Goal: Task Accomplishment & Management: Manage account settings

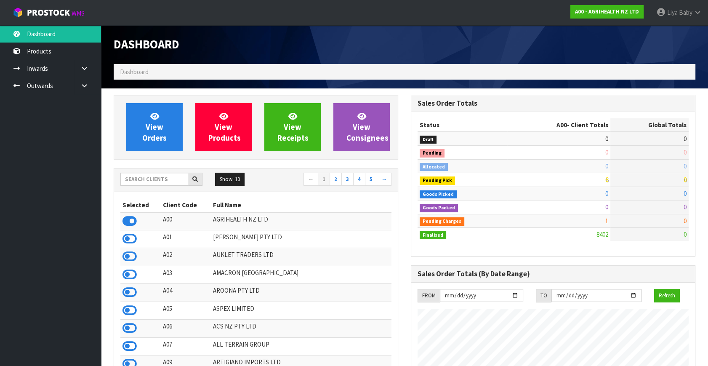
scroll to position [636, 297]
click at [158, 179] on input "text" at bounding box center [154, 178] width 68 height 13
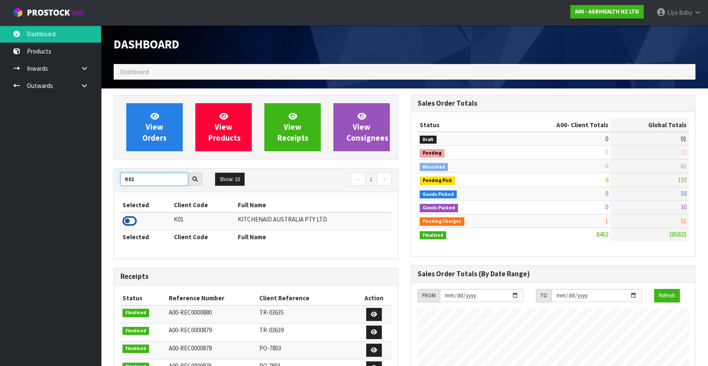
type input "K01"
click at [133, 219] on icon at bounding box center [129, 221] width 14 height 13
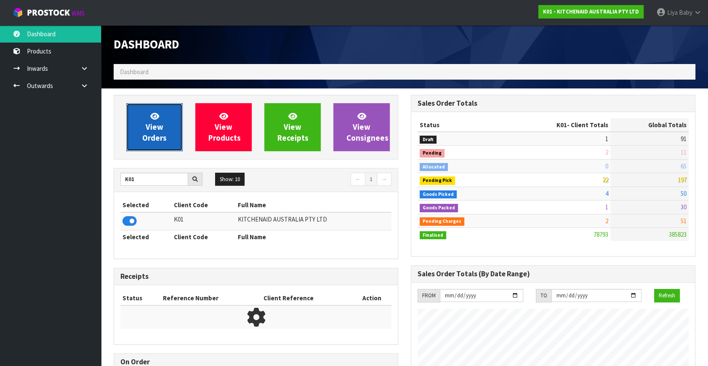
click at [149, 139] on span "View Orders" at bounding box center [154, 127] width 24 height 32
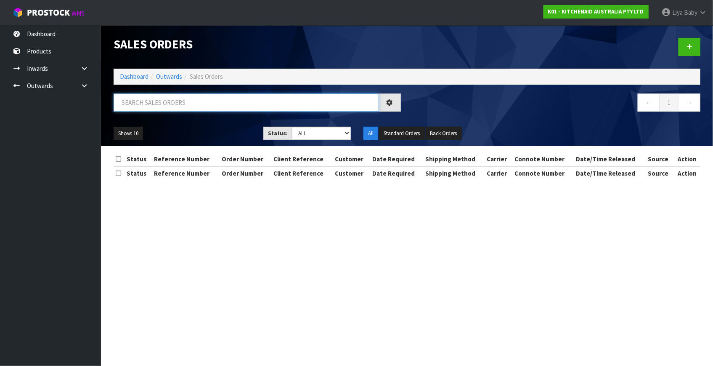
click at [170, 105] on input "text" at bounding box center [246, 102] width 265 height 18
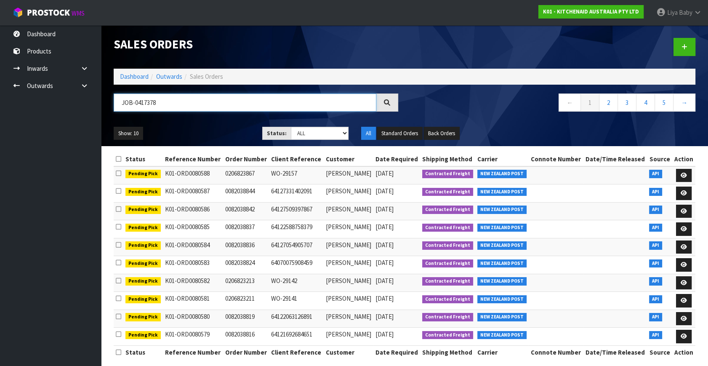
type input "JOB-0417378"
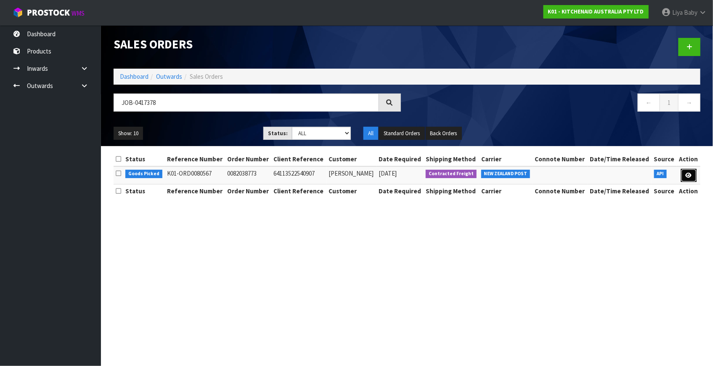
click at [686, 177] on icon at bounding box center [689, 174] width 6 height 5
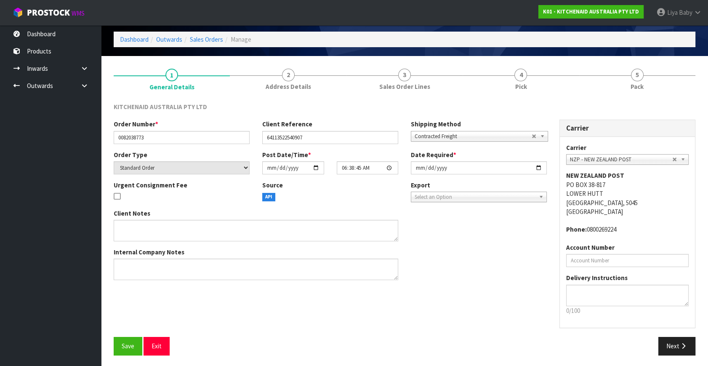
scroll to position [34, 0]
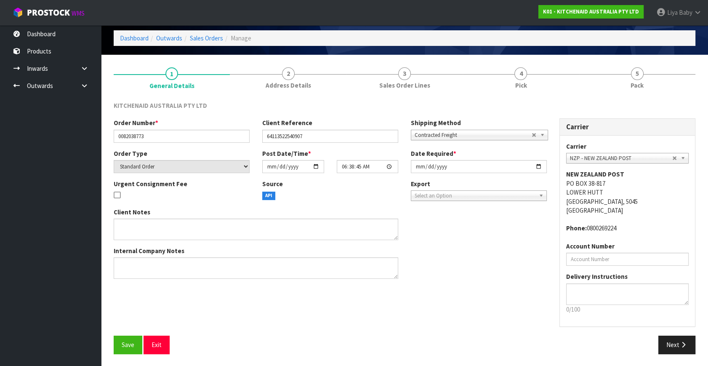
click at [109, 358] on div "Save Exit Next" at bounding box center [404, 347] width 594 height 24
click at [128, 344] on span "Save" at bounding box center [128, 344] width 13 height 8
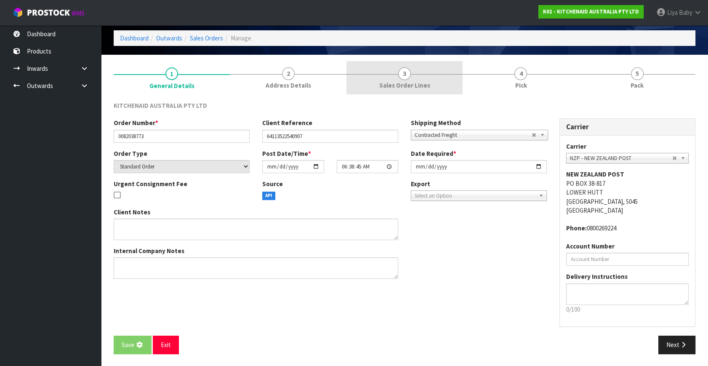
scroll to position [0, 0]
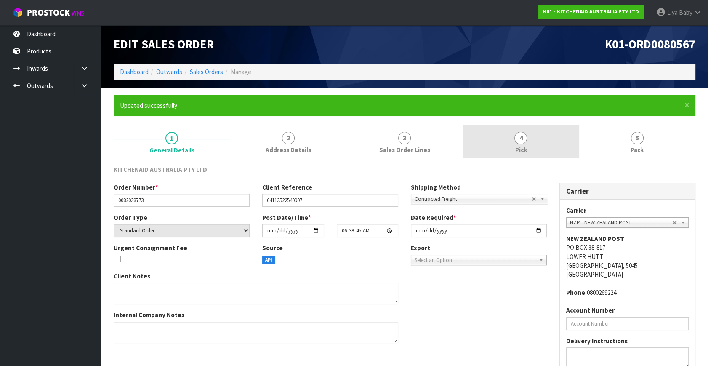
click at [515, 143] on link "4 Pick" at bounding box center [520, 141] width 116 height 33
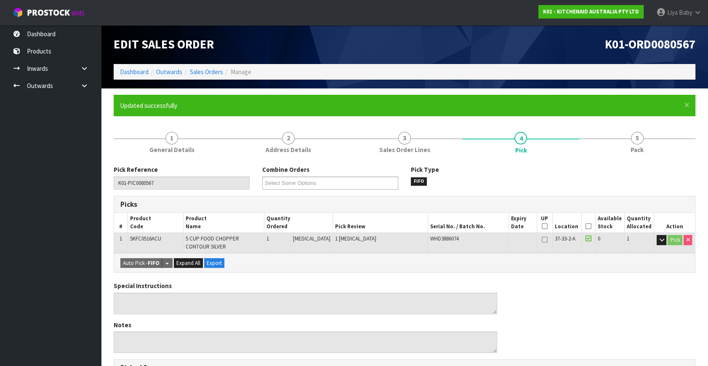
click at [586, 226] on icon at bounding box center [588, 226] width 6 height 0
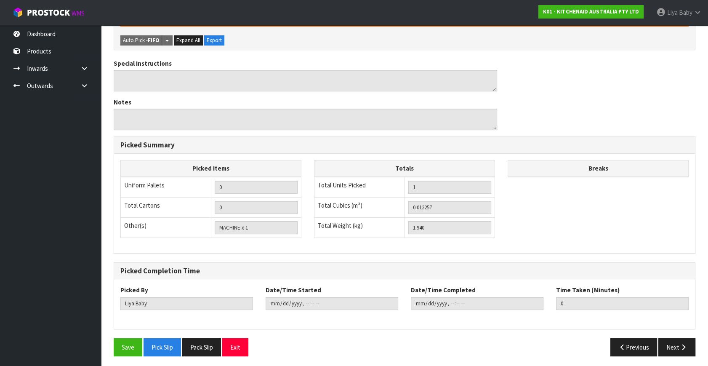
scroll to position [254, 0]
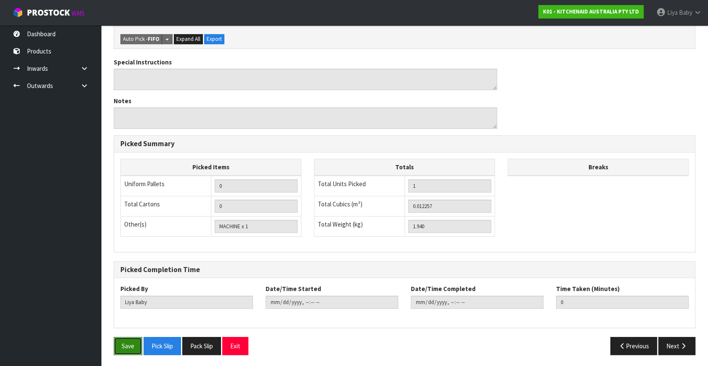
click at [127, 352] on button "Save" at bounding box center [128, 346] width 29 height 18
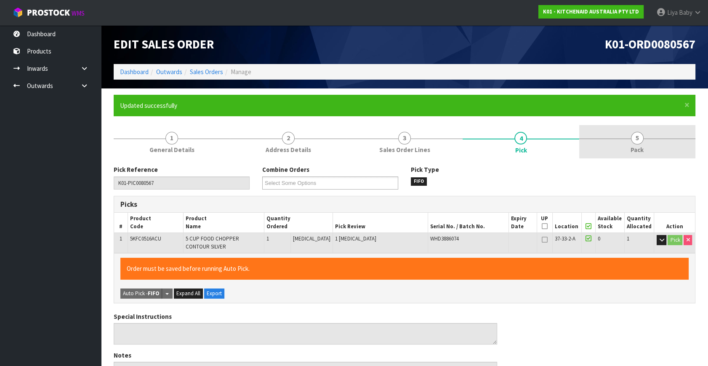
type input "[DATE]T13:37:01"
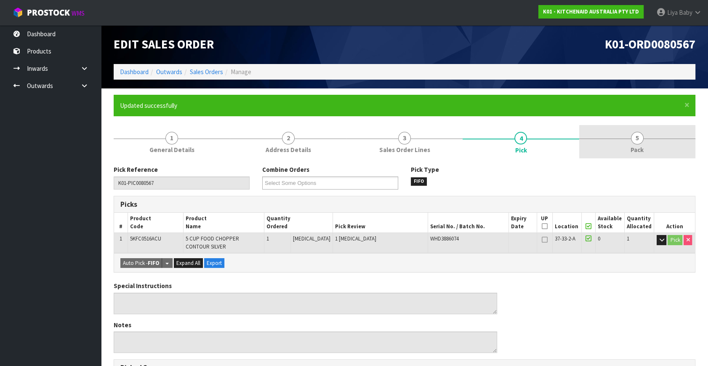
click at [628, 156] on link "5 Pack" at bounding box center [637, 141] width 116 height 33
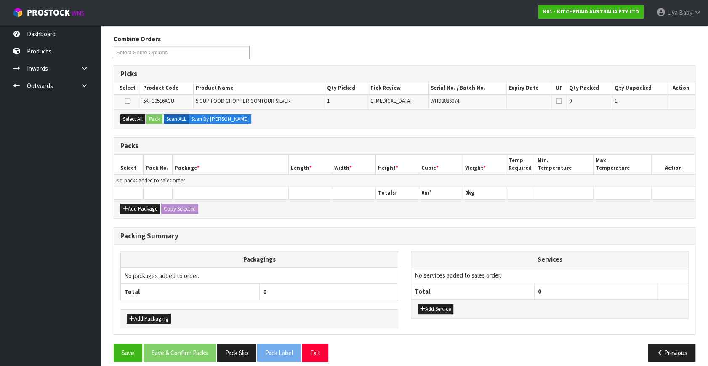
scroll to position [137, 0]
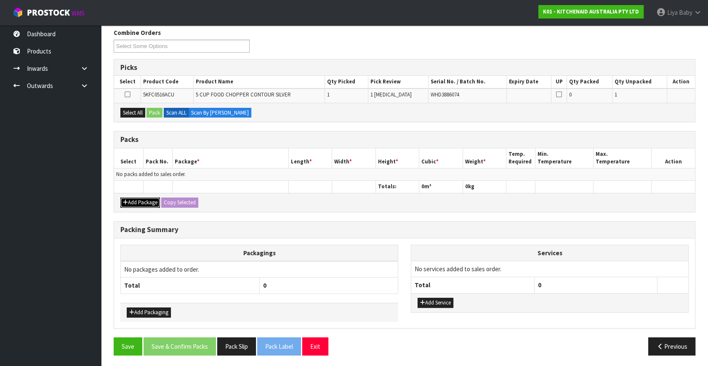
click at [129, 205] on button "Add Package" at bounding box center [140, 202] width 40 height 10
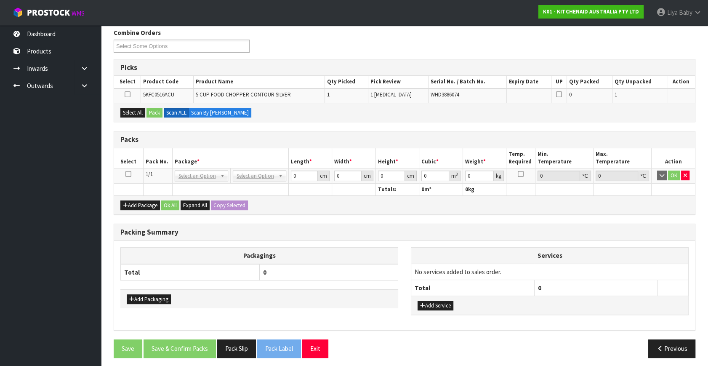
click at [127, 174] on icon at bounding box center [128, 174] width 6 height 0
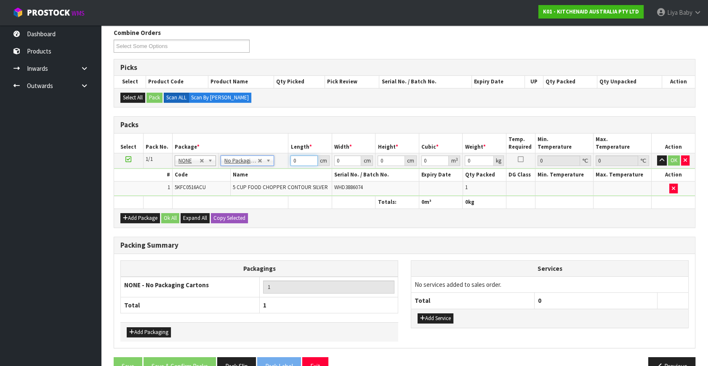
click at [303, 162] on input "0" at bounding box center [303, 160] width 27 height 11
type input "22"
type input "38"
type input "2"
type input "0.001672"
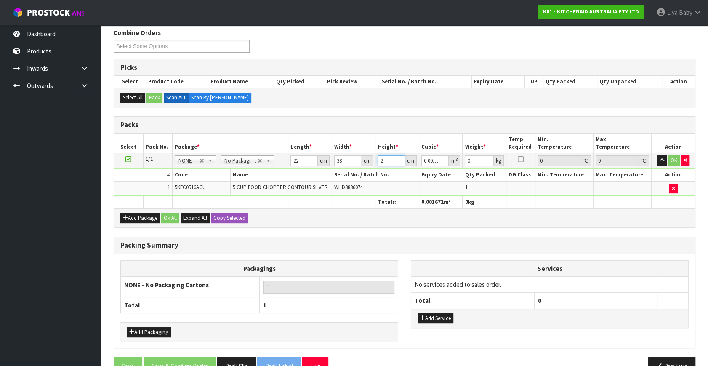
type input "20"
type input "0.01672"
type input "20"
type input "2"
click at [178, 213] on button "Ok All" at bounding box center [170, 218] width 18 height 10
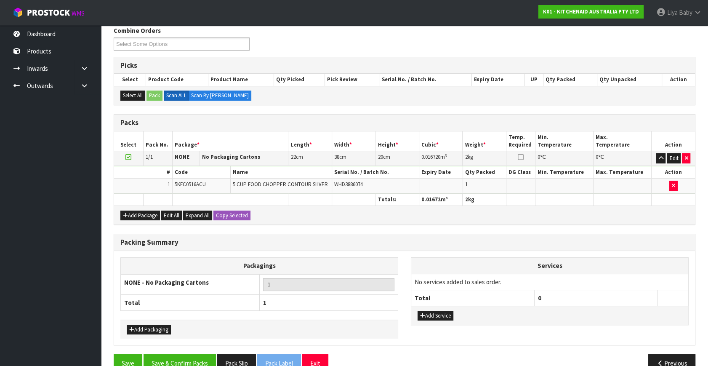
scroll to position [156, 0]
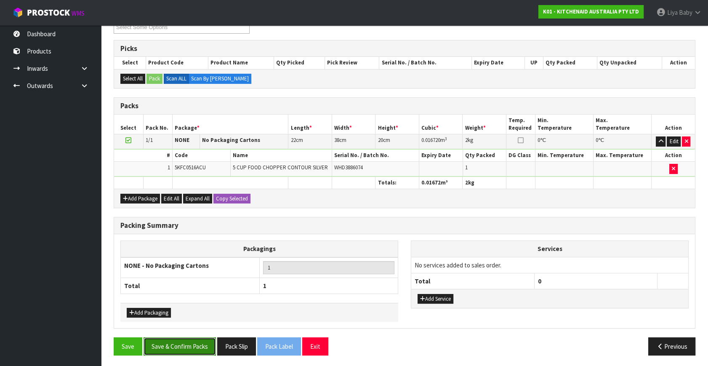
click at [175, 345] on button "Save & Confirm Packs" at bounding box center [179, 346] width 72 height 18
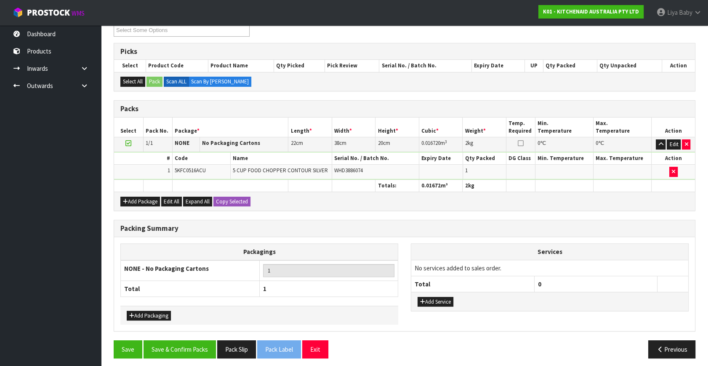
scroll to position [110, 0]
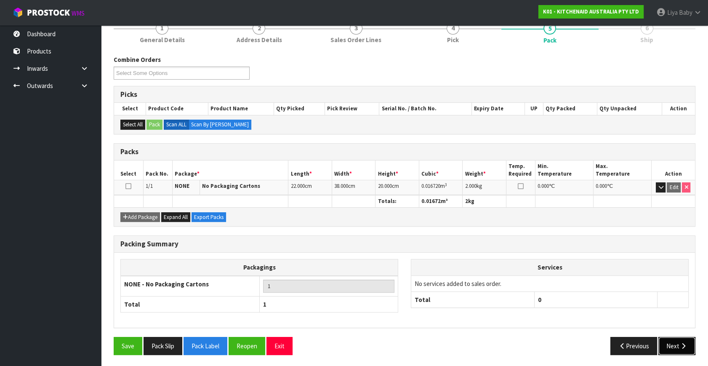
click at [669, 349] on button "Next" at bounding box center [676, 346] width 37 height 18
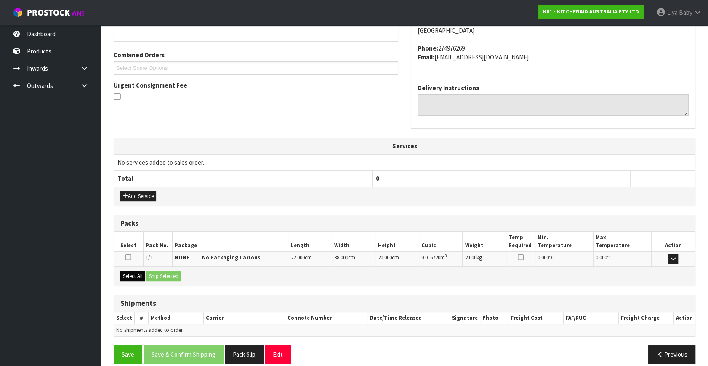
scroll to position [207, 0]
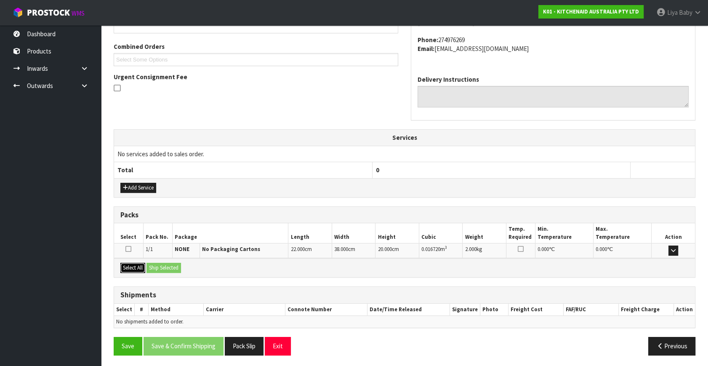
click at [130, 265] on button "Select All" at bounding box center [132, 267] width 25 height 10
click at [154, 264] on button "Ship Selected" at bounding box center [163, 267] width 34 height 10
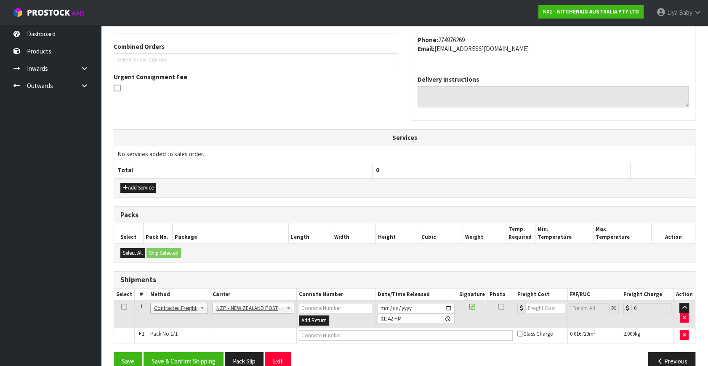
click at [123, 306] on icon at bounding box center [124, 306] width 6 height 0
click at [175, 357] on button "Save & Confirm Shipping" at bounding box center [183, 361] width 80 height 18
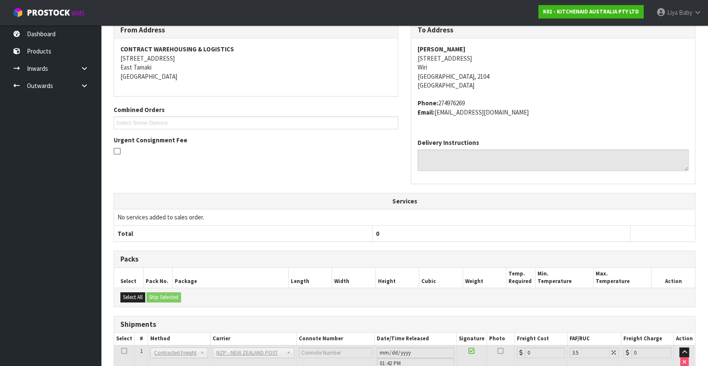
scroll to position [210, 0]
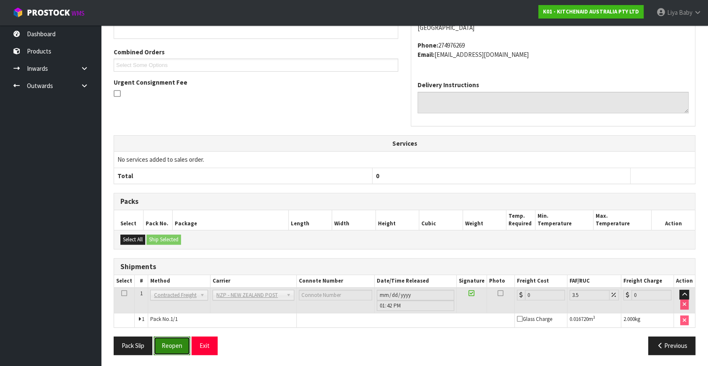
click at [171, 351] on button "Reopen" at bounding box center [172, 345] width 37 height 18
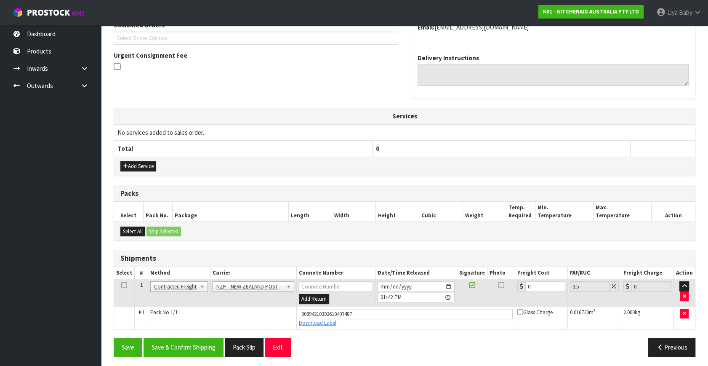
scroll to position [229, 0]
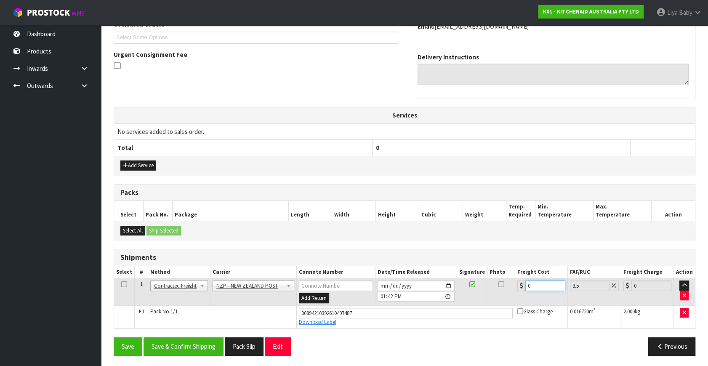
drag, startPoint x: 547, startPoint y: 286, endPoint x: 466, endPoint y: 293, distance: 81.1
click at [470, 293] on tr "1 Client Local Pickup Customer Local Pickup Company Freight Contracted Freight …" at bounding box center [404, 291] width 580 height 27
type input "4"
type input "4.14"
type input "4.3"
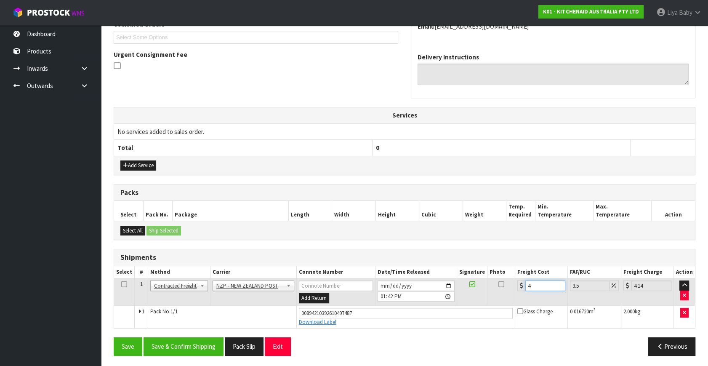
type input "4.45"
type input "4.33"
type input "4.48"
type input "4.33"
click at [124, 284] on icon at bounding box center [124, 284] width 6 height 0
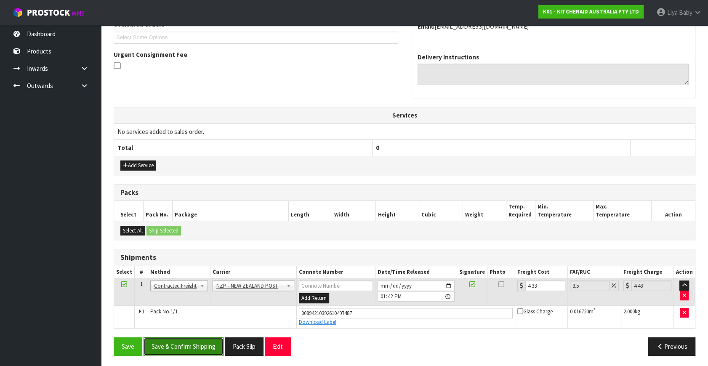
click at [194, 347] on button "Save & Confirm Shipping" at bounding box center [183, 346] width 80 height 18
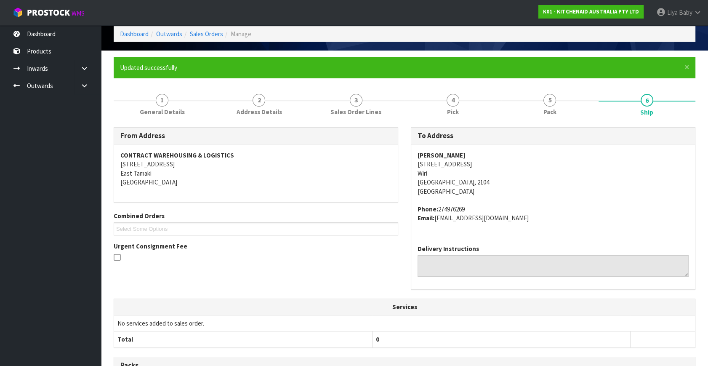
scroll to position [0, 0]
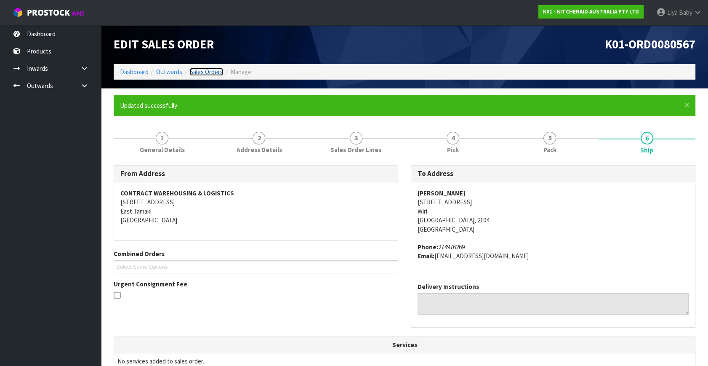
click at [208, 73] on link "Sales Orders" at bounding box center [206, 72] width 33 height 8
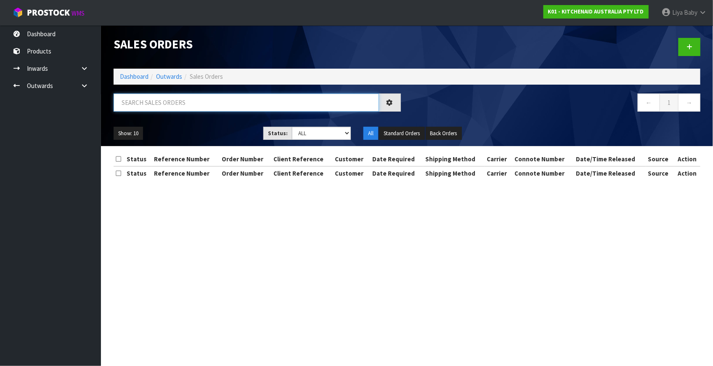
click at [174, 101] on input "text" at bounding box center [246, 102] width 265 height 18
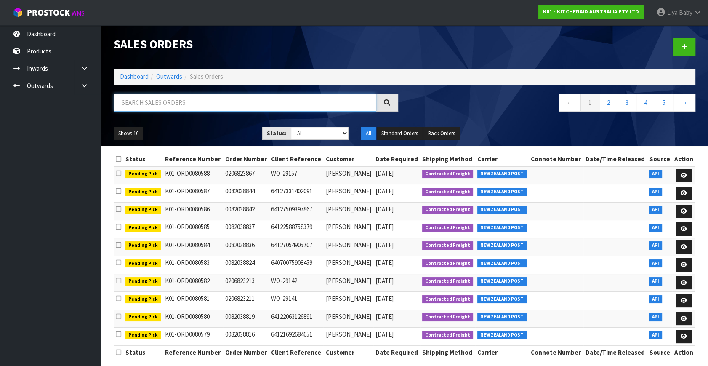
click at [140, 101] on input "text" at bounding box center [245, 102] width 262 height 18
type input "JOB-0411228"
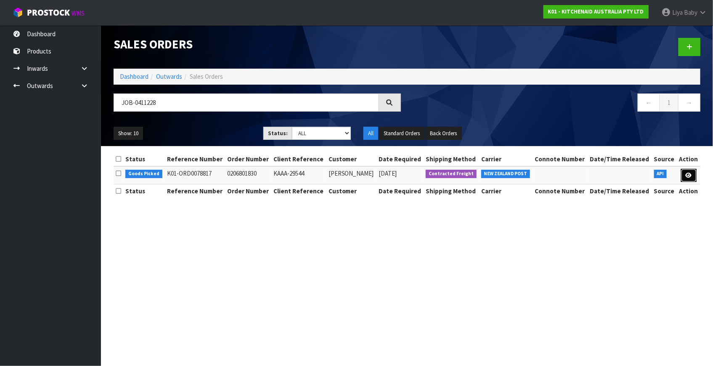
click at [681, 176] on link at bounding box center [689, 175] width 16 height 13
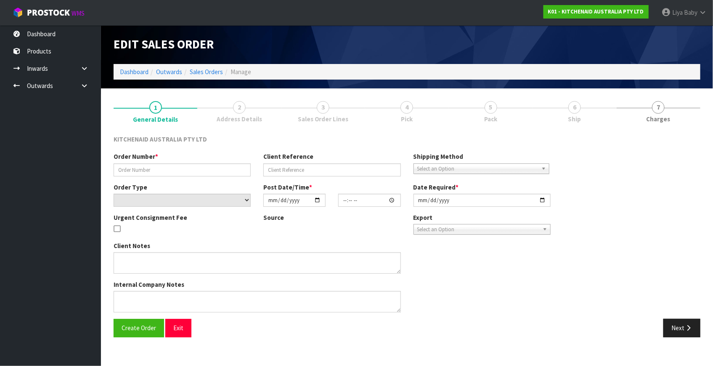
type input "0206801830"
type input "KAAA-29544"
select select "number:0"
type input "[DATE]"
type input "17:41:52.000"
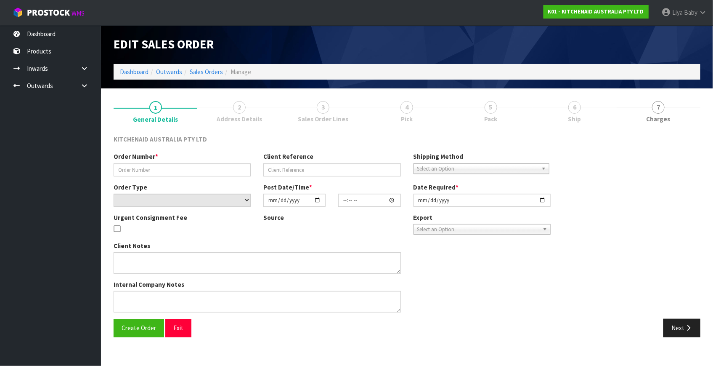
type input "[DATE]"
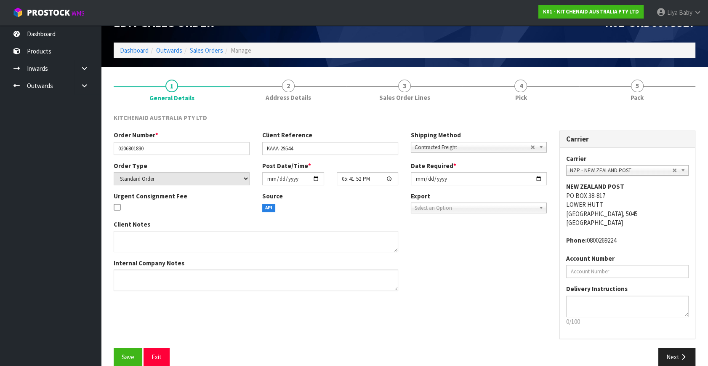
scroll to position [34, 0]
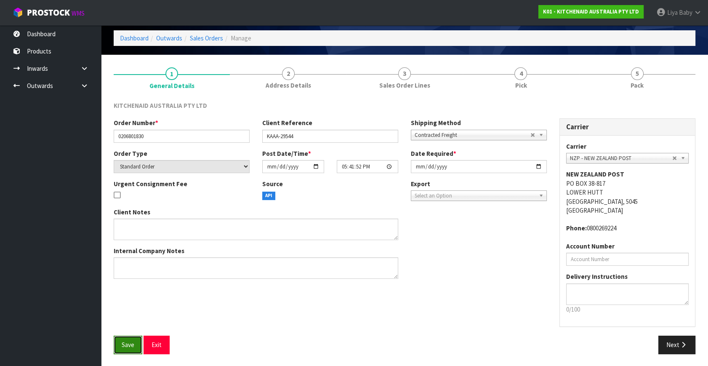
click at [122, 344] on span "Save" at bounding box center [128, 344] width 13 height 8
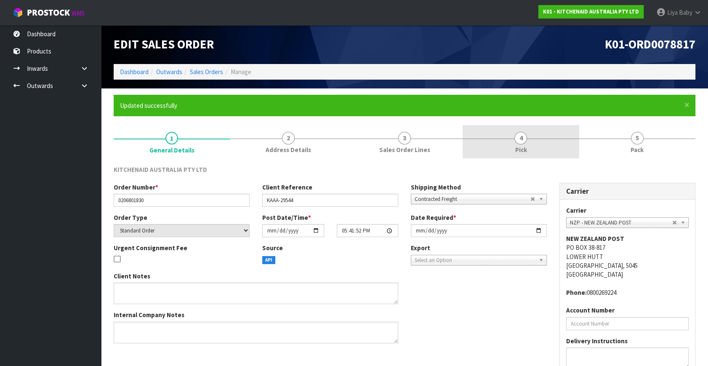
click at [519, 139] on span "4" at bounding box center [520, 138] width 13 height 13
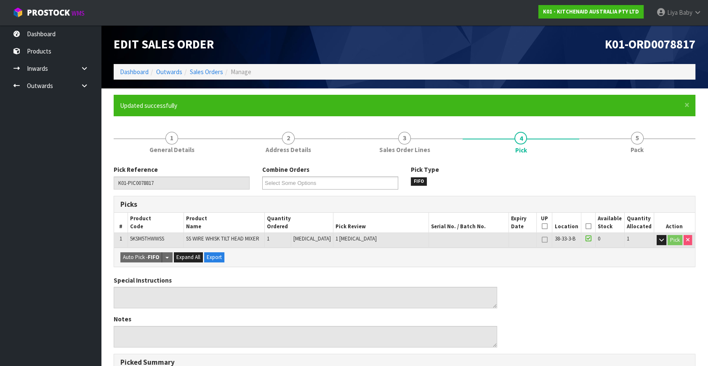
click at [586, 226] on icon at bounding box center [588, 226] width 6 height 0
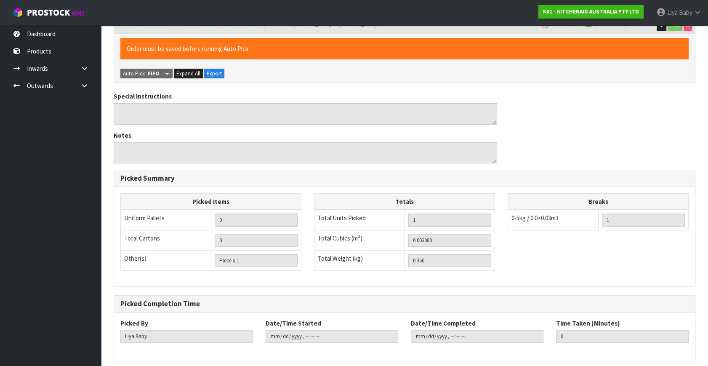
scroll to position [248, 0]
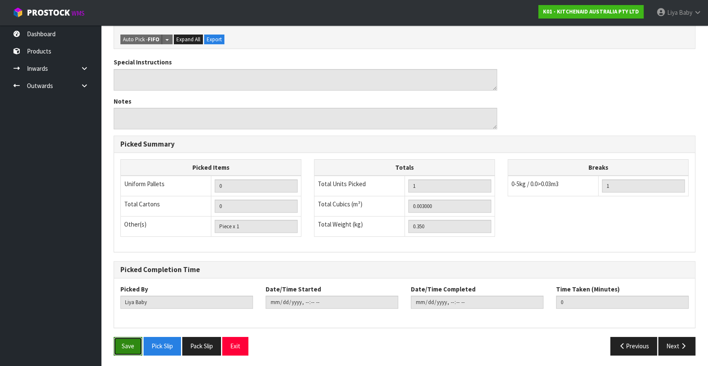
click at [122, 343] on button "Save" at bounding box center [128, 346] width 29 height 18
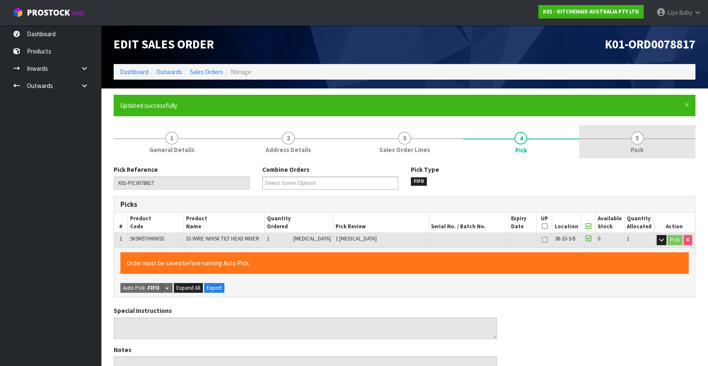
type input "[DATE]T13:46:38"
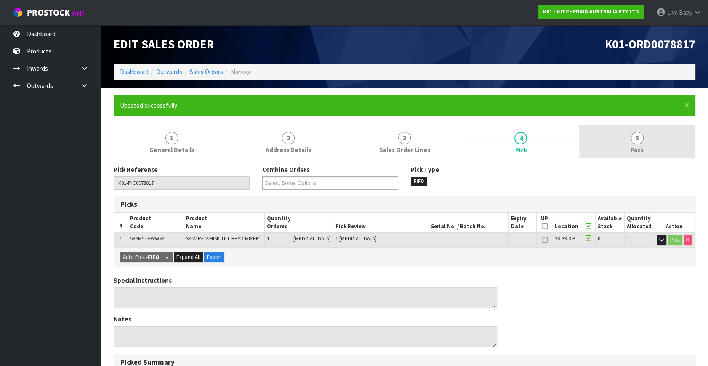
click at [639, 142] on span "5" at bounding box center [637, 138] width 13 height 13
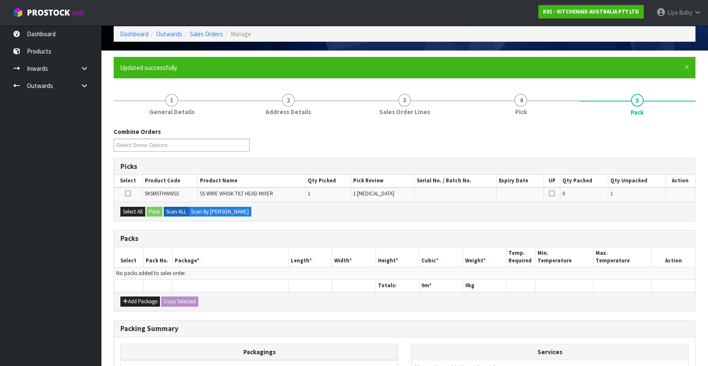
scroll to position [137, 0]
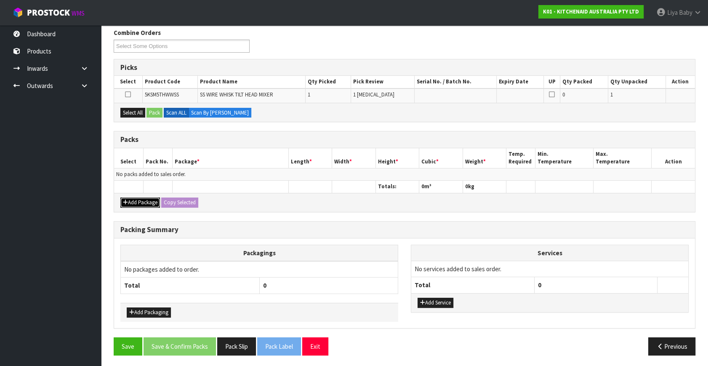
click at [131, 197] on button "Add Package" at bounding box center [140, 202] width 40 height 10
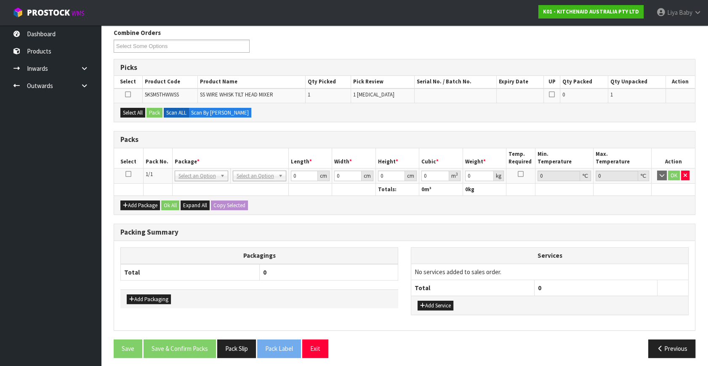
click at [128, 174] on icon at bounding box center [128, 174] width 6 height 0
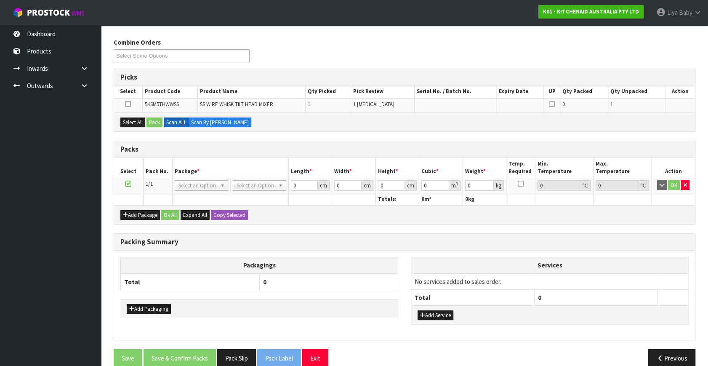
scroll to position [139, 0]
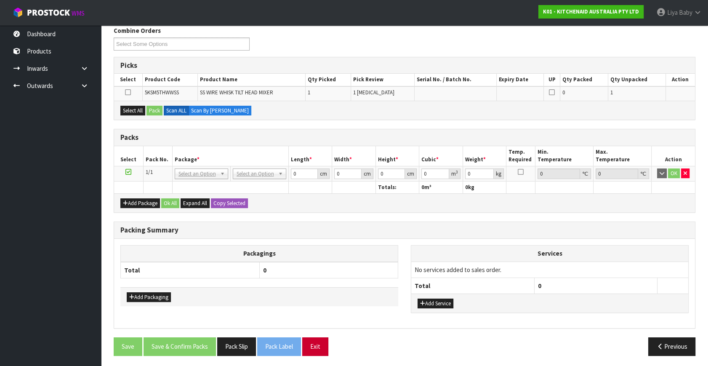
click at [321, 334] on div "Combine Orders K01-ORD0078817 K01-ORD0079700 K01-ORD0080364 K01-ORD0080531 K01-…" at bounding box center [404, 194] width 581 height 336
click at [321, 339] on button "Exit" at bounding box center [315, 346] width 26 height 18
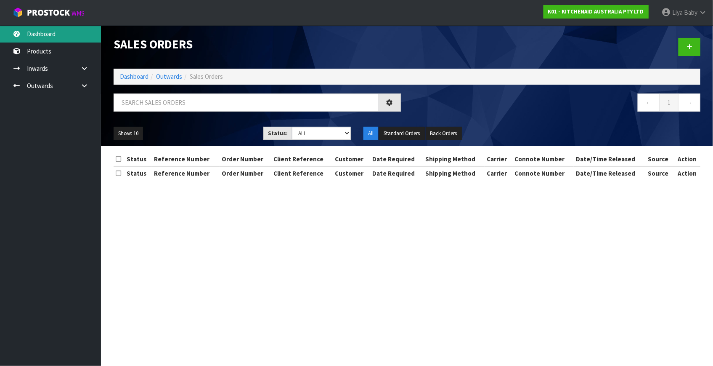
click at [39, 32] on link "Dashboard" at bounding box center [50, 33] width 101 height 17
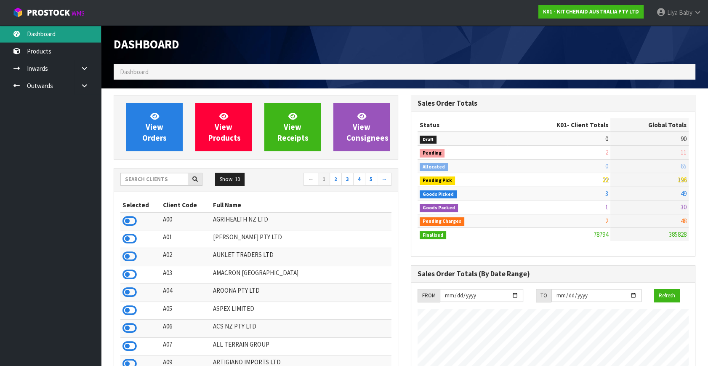
scroll to position [636, 297]
click at [162, 177] on input "text" at bounding box center [154, 178] width 68 height 13
click at [157, 175] on input "text" at bounding box center [154, 178] width 68 height 13
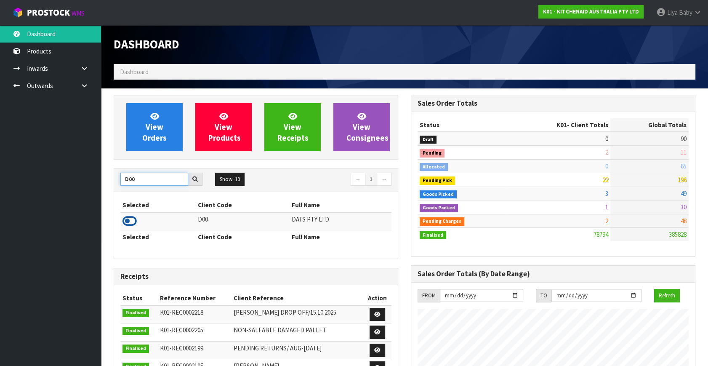
type input "D00"
click at [127, 221] on icon at bounding box center [129, 221] width 14 height 13
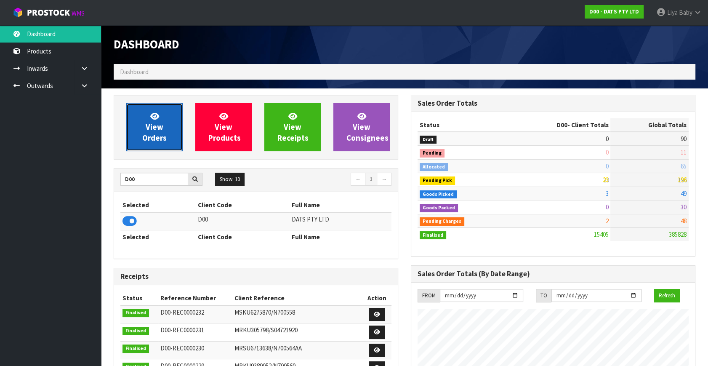
click at [147, 140] on span "View Orders" at bounding box center [154, 127] width 24 height 32
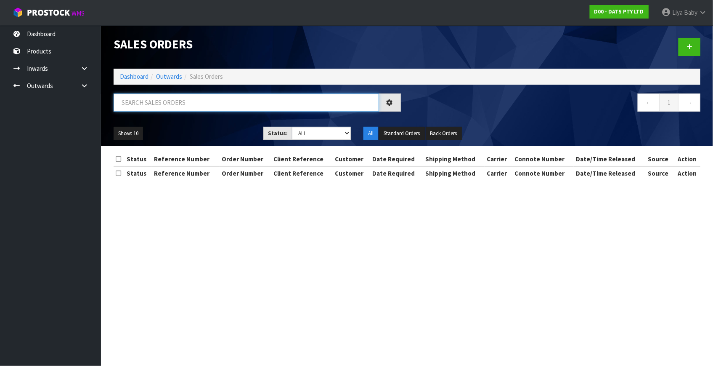
click at [203, 104] on input "text" at bounding box center [246, 102] width 265 height 18
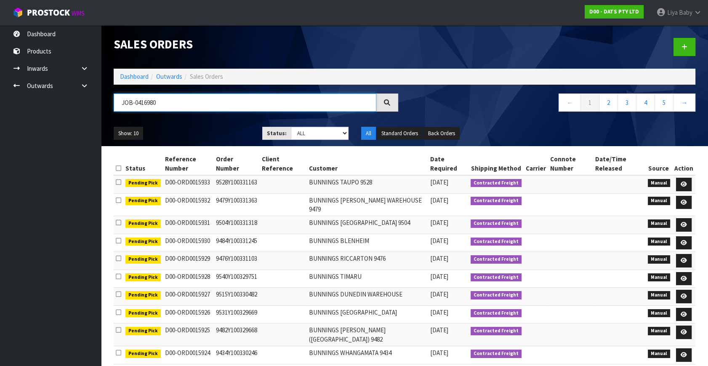
type input "JOB-0416980"
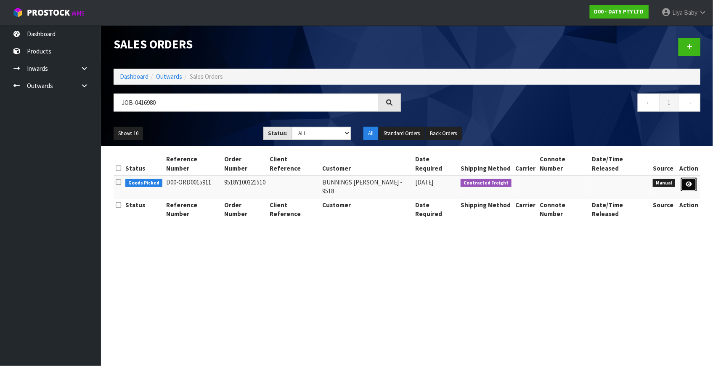
click at [687, 178] on link at bounding box center [689, 184] width 16 height 13
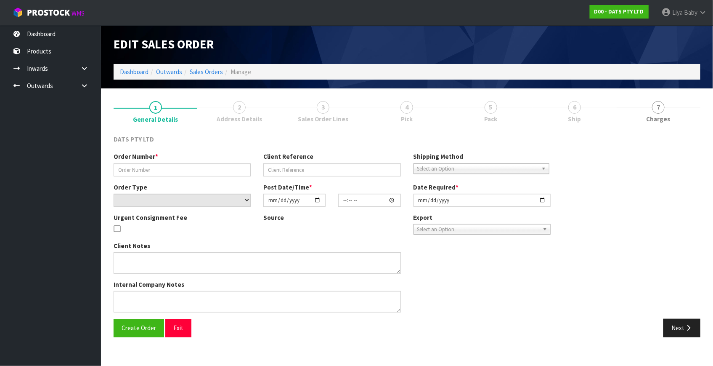
type input "9518Y100321510"
select select "number:0"
type input "[DATE]"
type input "10:10:00.000"
type input "[DATE]"
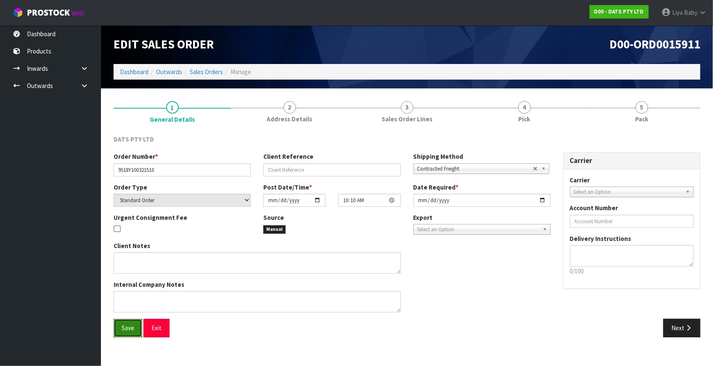
click at [119, 328] on button "Save" at bounding box center [128, 327] width 29 height 18
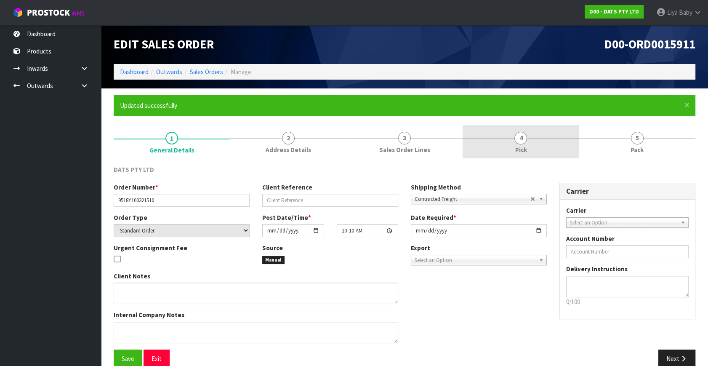
click at [510, 147] on link "4 Pick" at bounding box center [520, 141] width 116 height 33
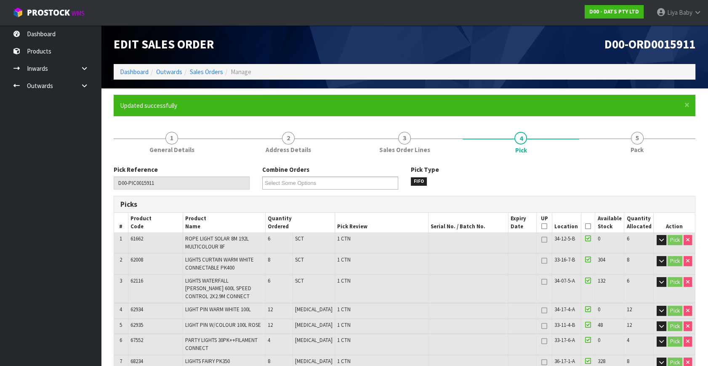
click at [588, 226] on icon at bounding box center [588, 226] width 6 height 0
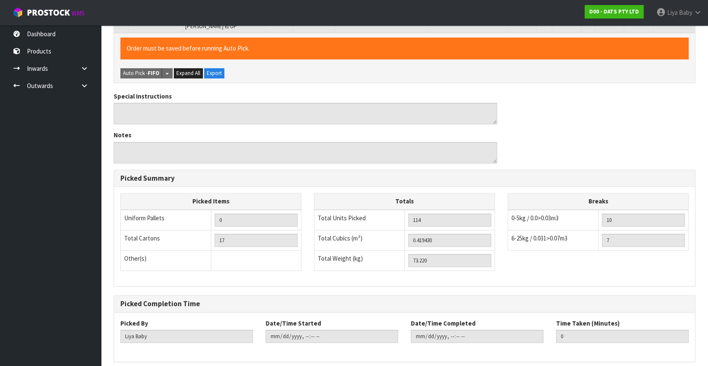
scroll to position [506, 0]
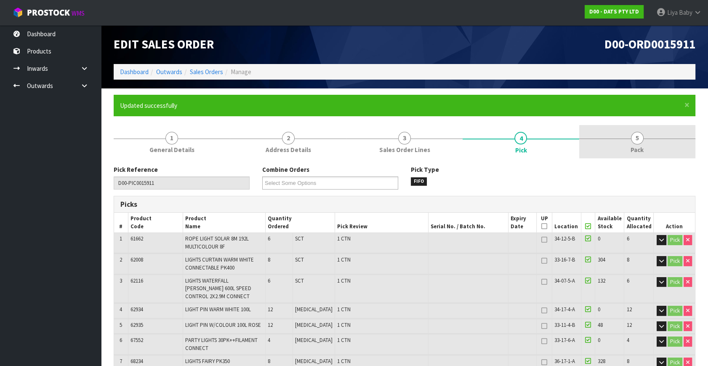
type input "[DATE]T13:48:26"
click at [644, 141] on link "5 Pack" at bounding box center [637, 141] width 116 height 33
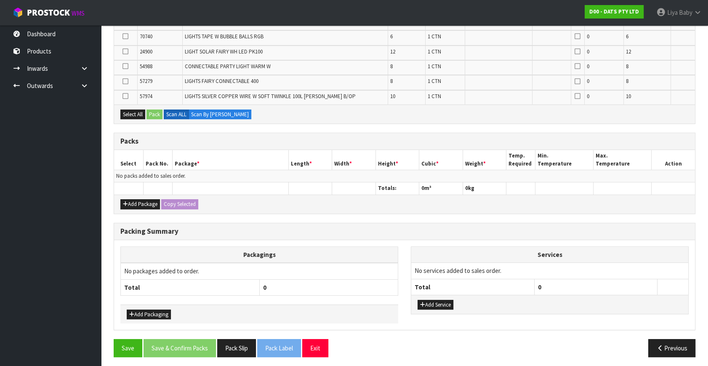
scroll to position [344, 0]
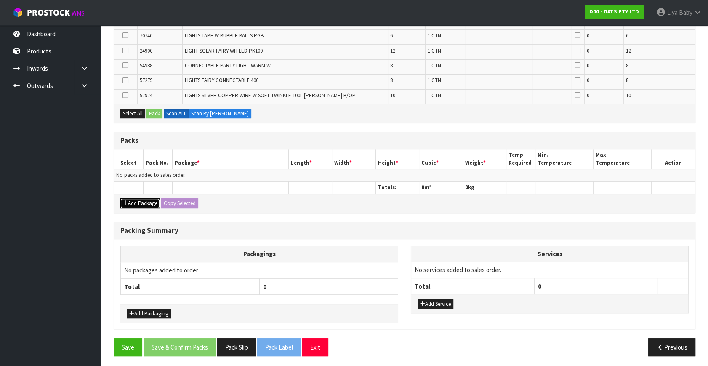
click at [143, 200] on button "Add Package" at bounding box center [140, 203] width 40 height 10
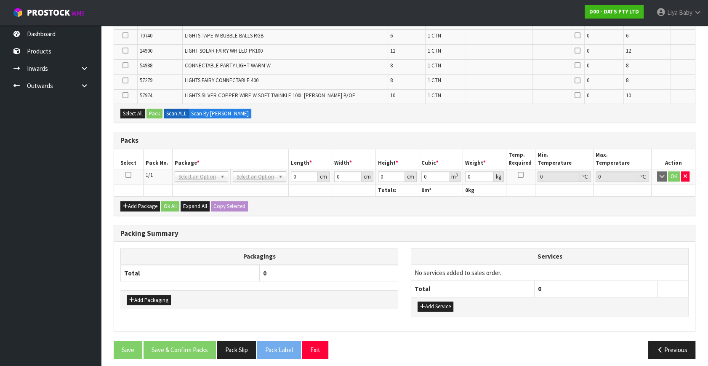
click at [127, 175] on icon at bounding box center [128, 175] width 6 height 0
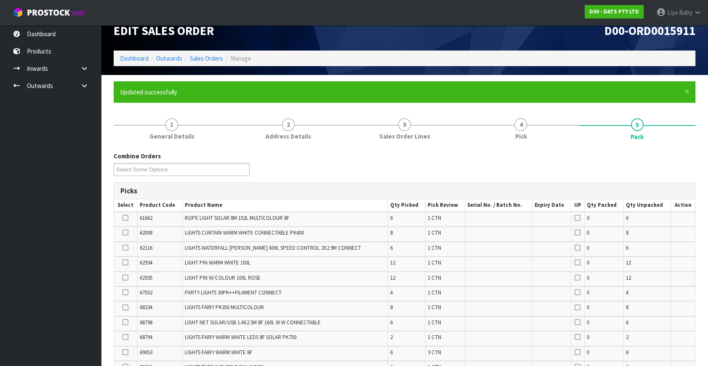
scroll to position [0, 0]
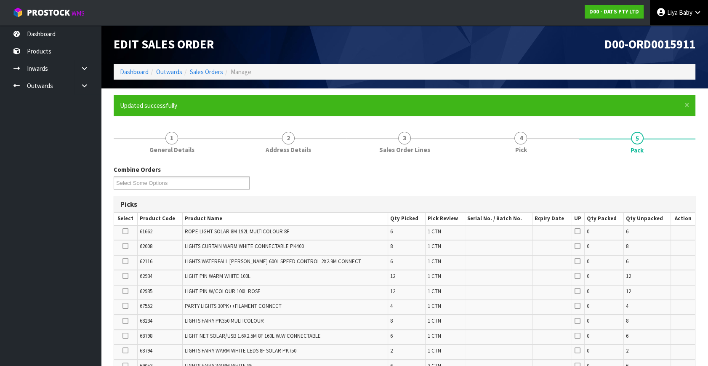
click at [681, 13] on span "Baby" at bounding box center [684, 12] width 13 height 8
click at [671, 28] on link "Logout" at bounding box center [674, 33] width 66 height 11
